Goal: Complete application form

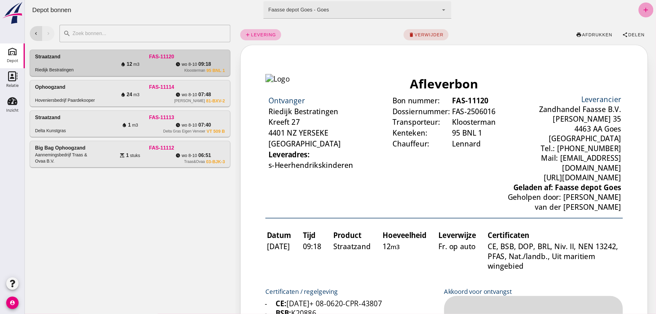
click at [642, 7] on icon "add" at bounding box center [645, 9] width 7 height 7
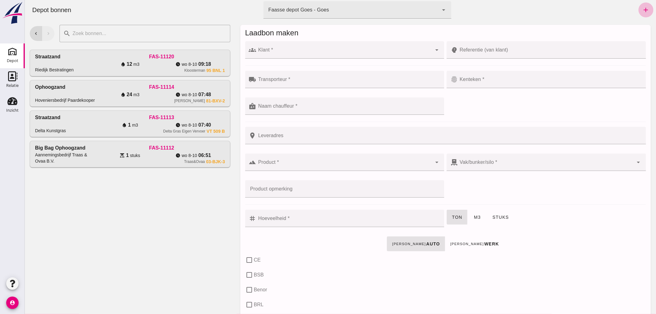
click at [310, 42] on div at bounding box center [344, 49] width 176 height 17
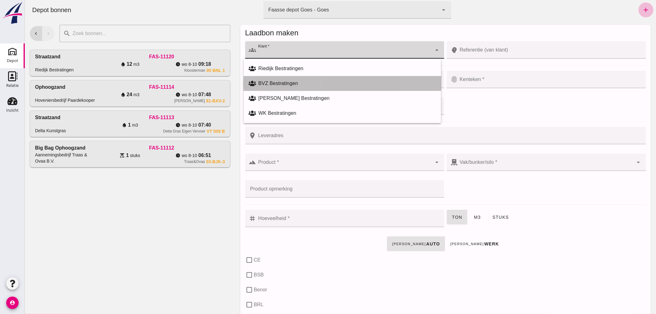
click at [280, 80] on div "BVZ Bestratingen" at bounding box center [347, 83] width 178 height 7
type input "BVZ Bestratingen"
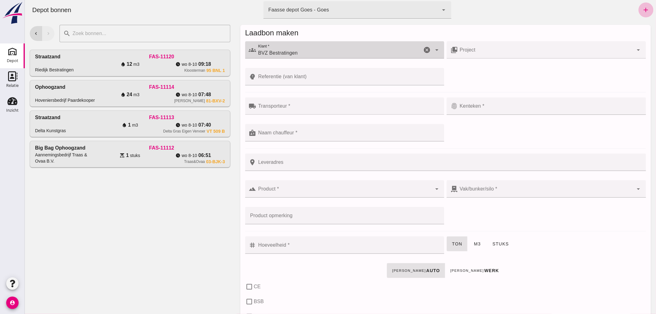
click at [292, 106] on input "Transporteur *" at bounding box center [348, 108] width 184 height 7
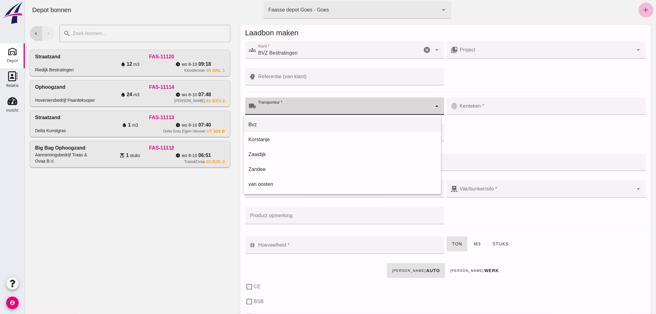
click at [280, 125] on div "Bvz" at bounding box center [342, 124] width 188 height 7
type input "Bvz"
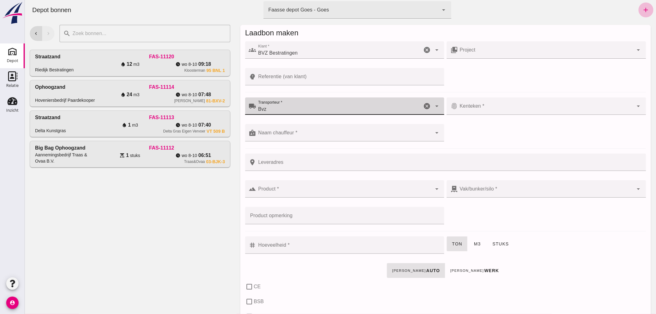
click at [499, 104] on div at bounding box center [545, 105] width 176 height 17
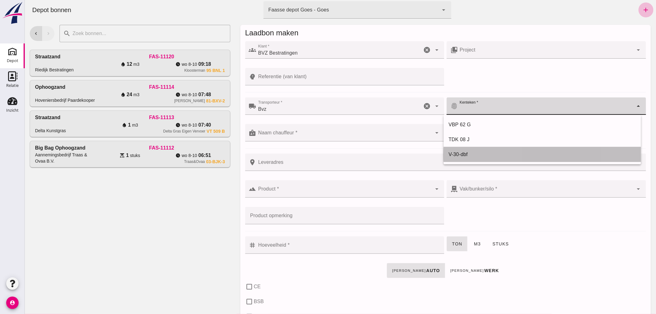
click at [460, 151] on div "V-30-dbf" at bounding box center [542, 154] width 188 height 7
type input "V-30-dbf"
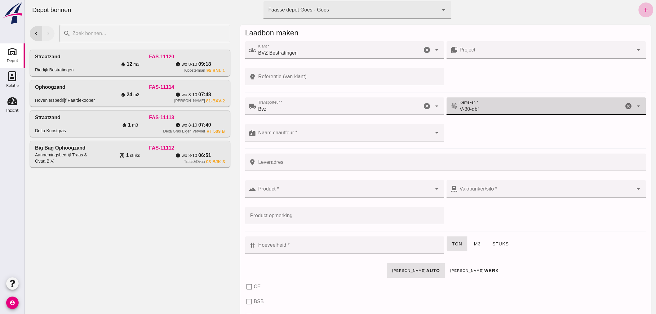
click at [317, 133] on input "Naam chauffeur *" at bounding box center [344, 135] width 176 height 7
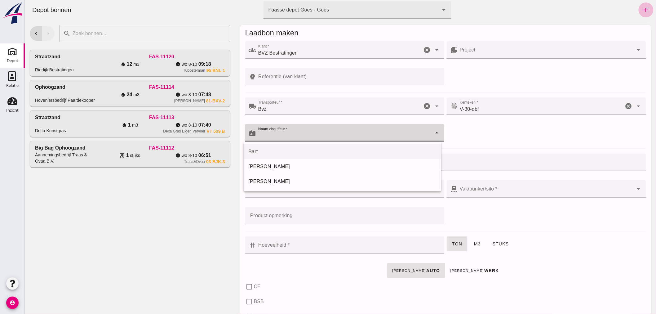
click at [300, 152] on div "Bart" at bounding box center [342, 151] width 188 height 7
type input "Bart"
click at [317, 191] on input "Product *" at bounding box center [344, 191] width 176 height 7
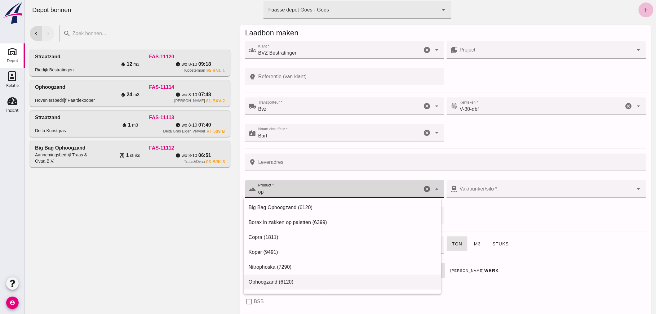
click at [279, 280] on div "Ophoogzand (6120)" at bounding box center [342, 281] width 188 height 7
type input "Ophoogzand (6120)"
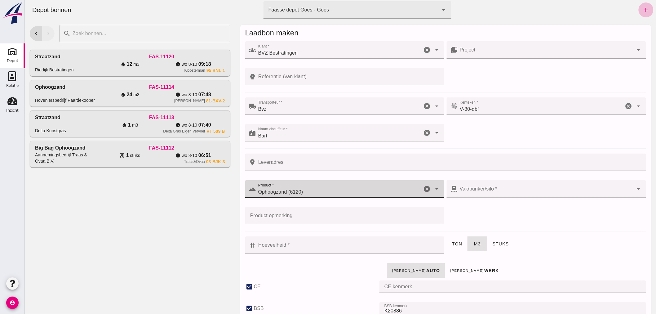
type input "38"
checkbox input "true"
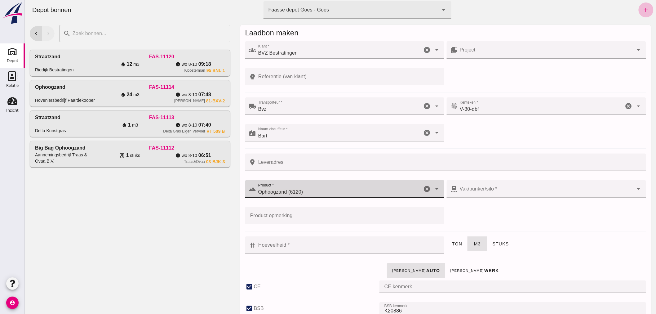
checkbox input "true"
type input "40"
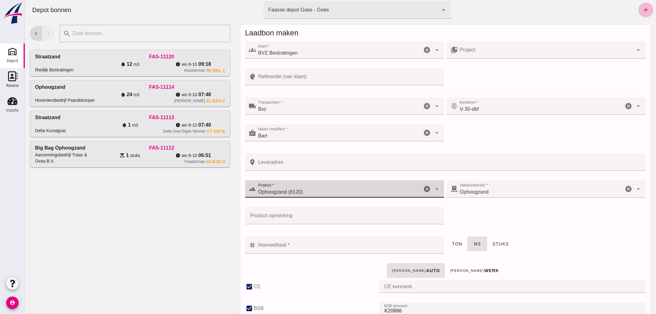
type input "Ophoogzand (6120)"
click at [348, 248] on input "Hoeveelheid *" at bounding box center [348, 244] width 184 height 17
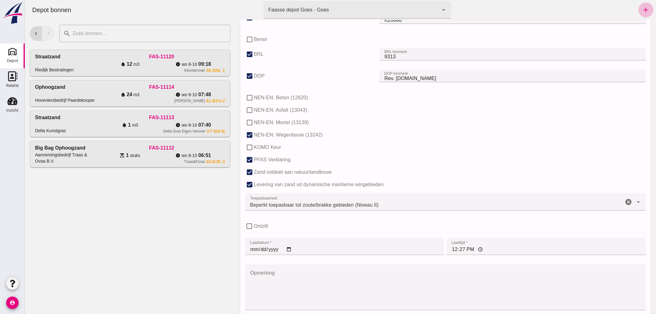
scroll to position [381, 0]
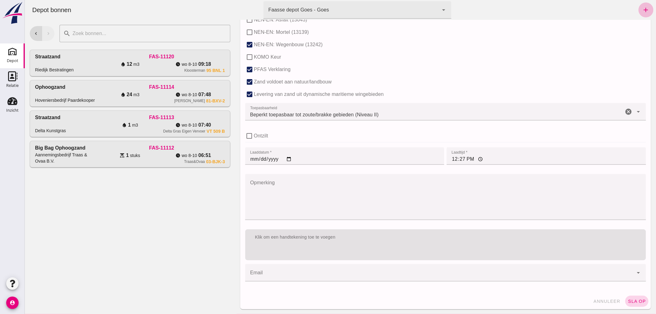
type input "1"
click at [633, 299] on span "sla op" at bounding box center [636, 300] width 18 height 5
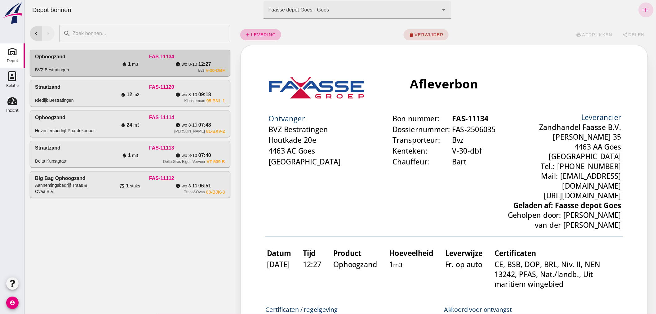
scroll to position [0, 0]
